Goal: Find specific page/section: Find specific page/section

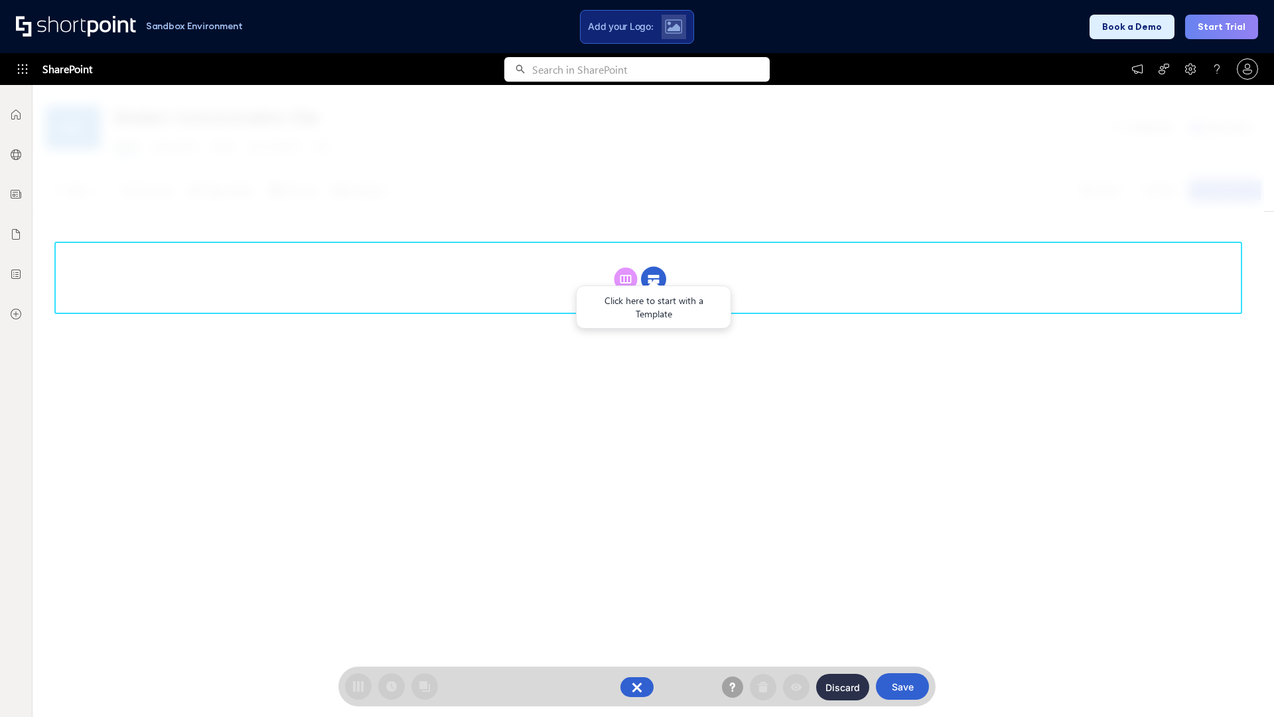
click at [654, 279] on circle at bounding box center [653, 279] width 25 height 25
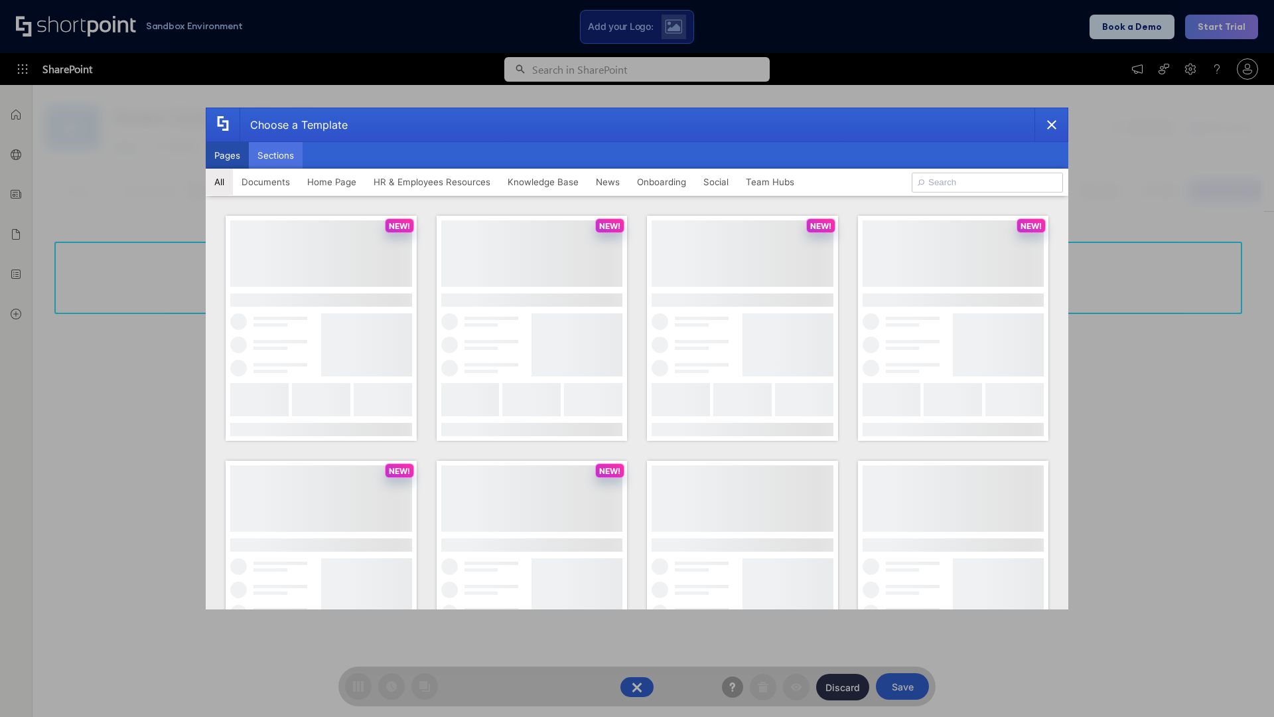
click at [275, 155] on button "Sections" at bounding box center [276, 155] width 54 height 27
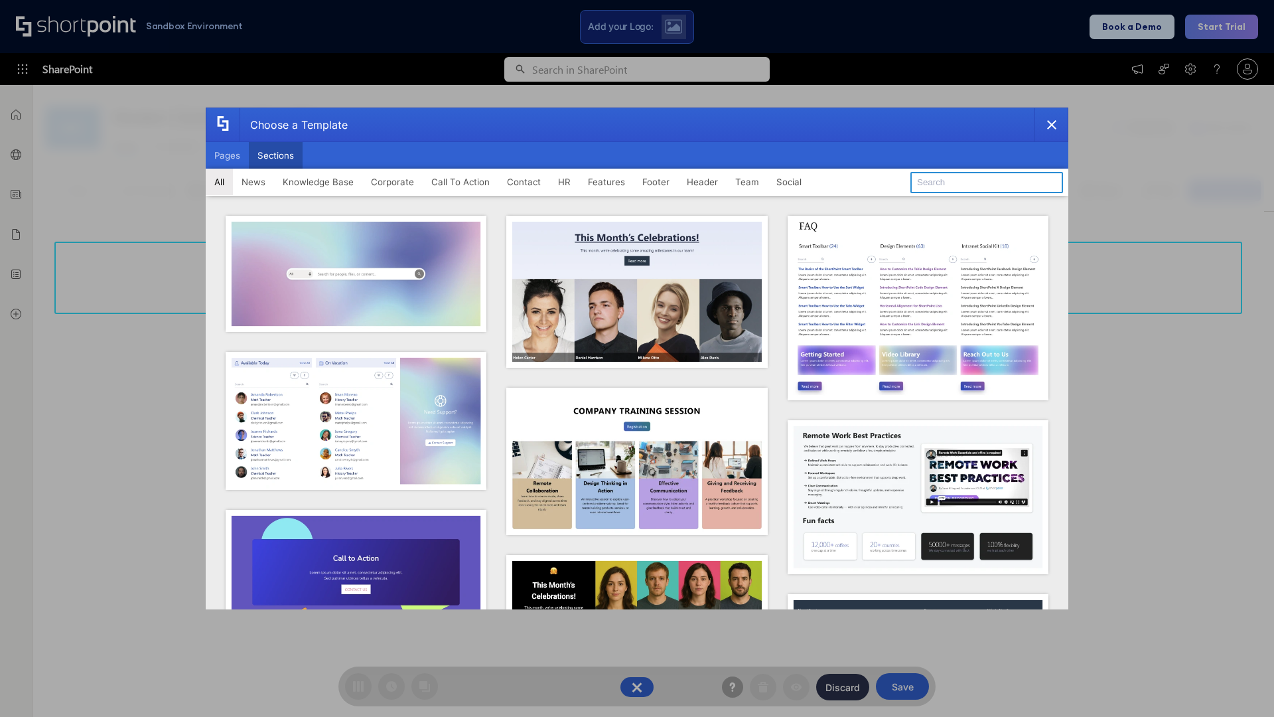
type input "Meet The Team 3"
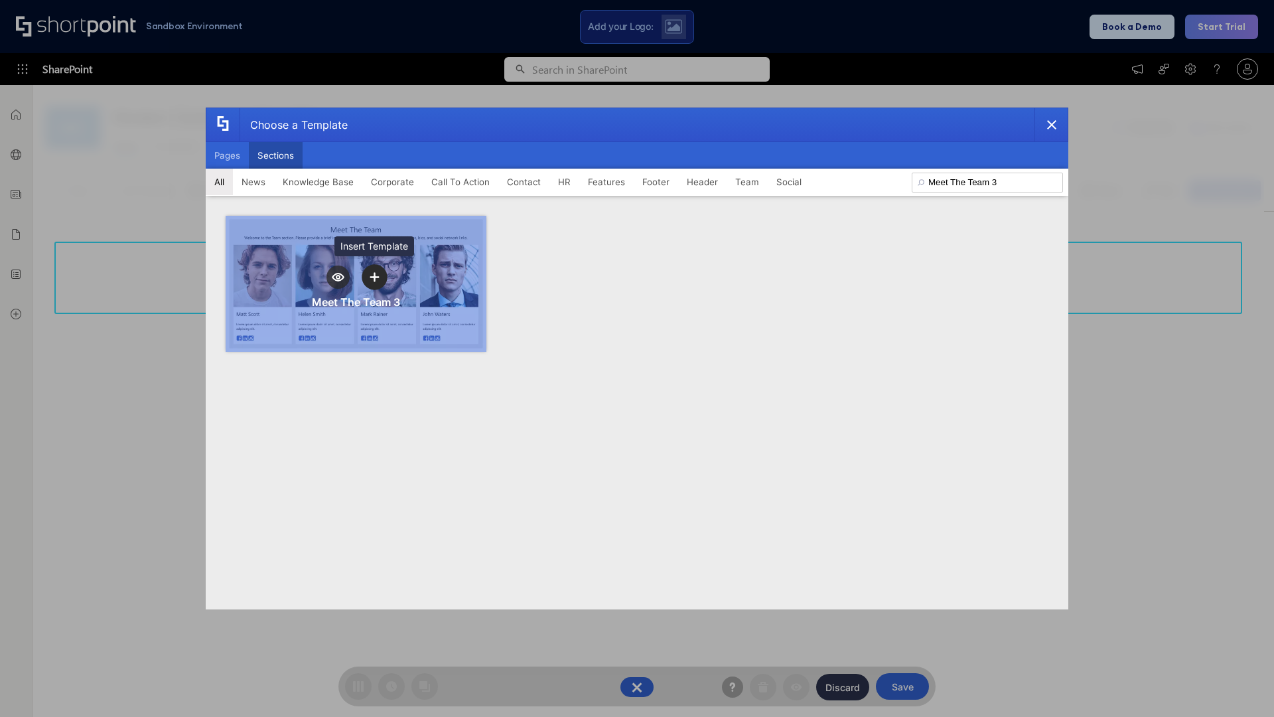
click at [374, 277] on icon "template selector" at bounding box center [374, 277] width 9 height 9
